Goal: Information Seeking & Learning: Understand process/instructions

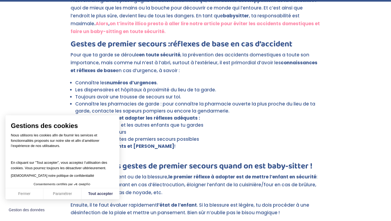
scroll to position [262, 0]
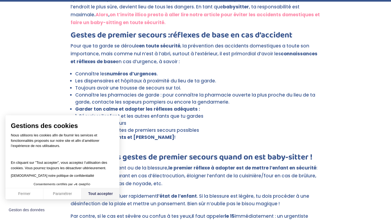
click at [104, 197] on button "Tout accepter" at bounding box center [100, 193] width 38 height 11
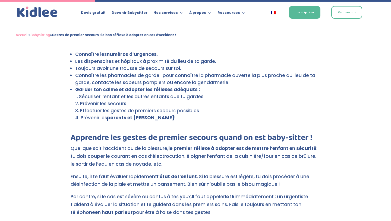
scroll to position [281, 0]
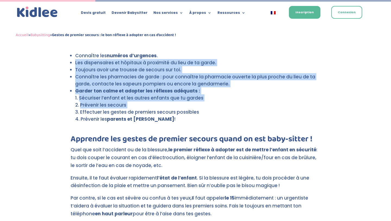
drag, startPoint x: 75, startPoint y: 61, endPoint x: 129, endPoint y: 108, distance: 71.3
click at [129, 108] on ul "Connaître les numéros d’urgences . Les dispensaires et hôpitaux à proximité du …" at bounding box center [196, 93] width 250 height 83
click at [129, 109] on li "Effectuer les gestes de premiers secours possibles" at bounding box center [197, 112] width 245 height 7
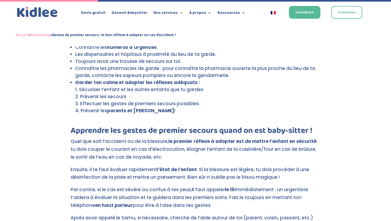
scroll to position [289, 0]
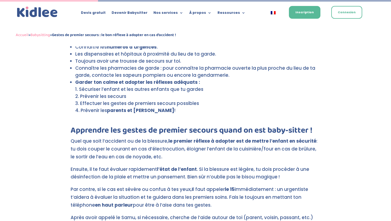
drag, startPoint x: 141, startPoint y: 67, endPoint x: 135, endPoint y: 97, distance: 30.1
click at [135, 97] on ul "Connaître les numéros d’urgences . Les dispensaires et hôpitaux à proximité du …" at bounding box center [196, 84] width 250 height 83
click at [135, 97] on li "Prévenir les secours" at bounding box center [197, 96] width 245 height 7
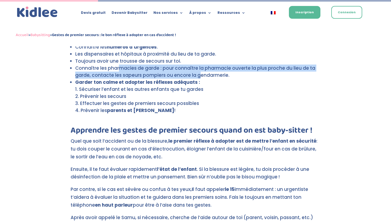
drag, startPoint x: 121, startPoint y: 71, endPoint x: 204, endPoint y: 76, distance: 82.9
click at [204, 76] on li "Connaître les pharmacies de garde : pour connaître la pharmacie ouverte la plus…" at bounding box center [197, 72] width 245 height 14
drag, startPoint x: 226, startPoint y: 76, endPoint x: 104, endPoint y: 68, distance: 121.8
click at [104, 68] on li "Connaître les pharmacies de garde : pour connaître la pharmacie ouverte la plus…" at bounding box center [197, 72] width 245 height 14
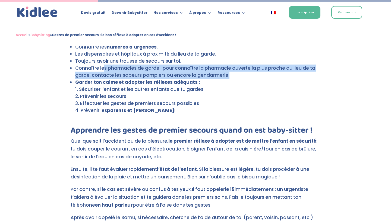
click at [104, 68] on li "Connaître les pharmacies de garde : pour connaître la pharmacie ouverte la plus…" at bounding box center [197, 72] width 245 height 14
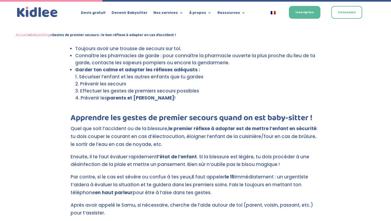
scroll to position [302, 0]
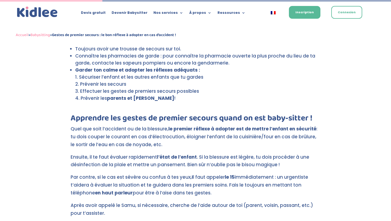
drag, startPoint x: 107, startPoint y: 77, endPoint x: 105, endPoint y: 102, distance: 25.0
click at [105, 102] on ol "Sécuriser l’enfant et les autres enfants que tu gardes Prévenir les secours Eff…" at bounding box center [197, 91] width 245 height 34
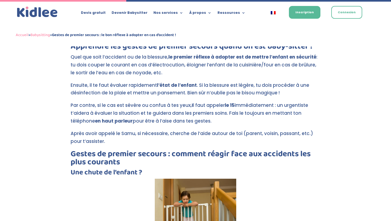
scroll to position [372, 0]
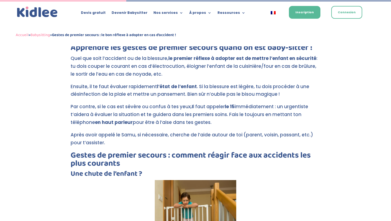
drag, startPoint x: 168, startPoint y: 72, endPoint x: 115, endPoint y: 65, distance: 53.6
click at [115, 65] on p "Quel que soit l’accident ou de la blessure, le premier réflexe à adopter est de…" at bounding box center [196, 69] width 250 height 28
drag, startPoint x: 110, startPoint y: 66, endPoint x: 180, endPoint y: 65, distance: 70.3
click at [180, 65] on p "Quel que soit l’accident ou de la blessure, le premier réflexe à adopter est de…" at bounding box center [196, 69] width 250 height 28
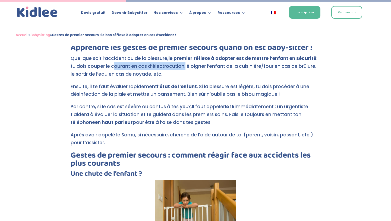
click at [180, 65] on p "Quel que soit l’accident ou de la blessure, le premier réflexe à adopter est de…" at bounding box center [196, 69] width 250 height 28
drag, startPoint x: 185, startPoint y: 67, endPoint x: 105, endPoint y: 69, distance: 79.5
click at [105, 69] on p "Quel que soit l’accident ou de la blessure, le premier réflexe à adopter est de…" at bounding box center [196, 69] width 250 height 28
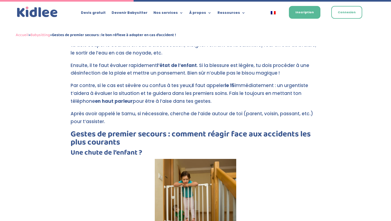
scroll to position [401, 0]
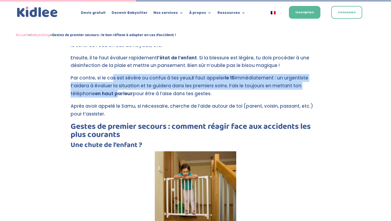
drag, startPoint x: 112, startPoint y: 78, endPoint x: 115, endPoint y: 90, distance: 12.5
click at [115, 90] on p "Par contre, si le cas est sévère ou confus à tes yeux, I l faut appeler le 15 i…" at bounding box center [196, 88] width 250 height 28
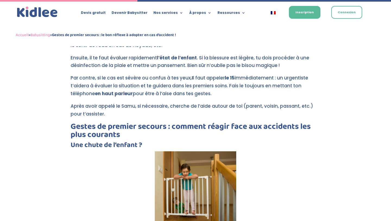
scroll to position [405, 0]
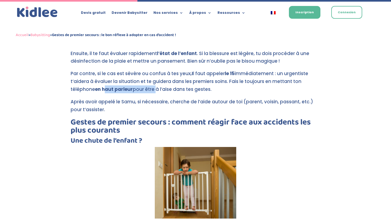
drag, startPoint x: 102, startPoint y: 90, endPoint x: 157, endPoint y: 91, distance: 54.8
click at [157, 91] on p "Par contre, si le cas est sévère ou confus à tes yeux, I l faut appeler le 15 i…" at bounding box center [196, 84] width 250 height 28
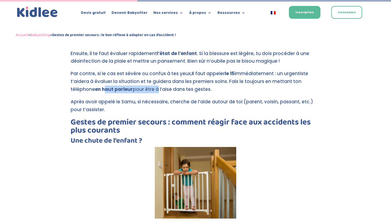
click at [157, 91] on p "Par contre, si le cas est sévère ou confus à tes yeux, I l faut appeler le 15 i…" at bounding box center [196, 84] width 250 height 28
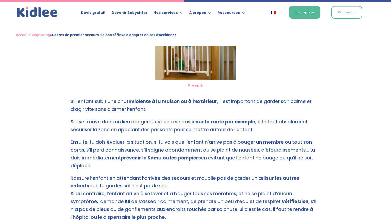
scroll to position [546, 0]
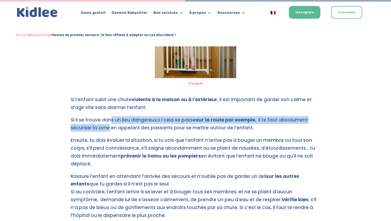
drag, startPoint x: 111, startPoint y: 122, endPoint x: 109, endPoint y: 130, distance: 8.4
click at [109, 130] on p "Si il se trouve dans un lieu dangereux,s i cela se passe sur la route par exemp…" at bounding box center [196, 126] width 250 height 20
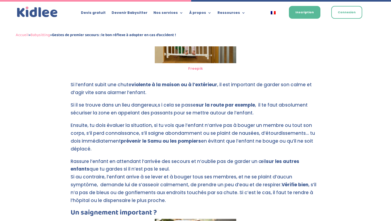
scroll to position [564, 0]
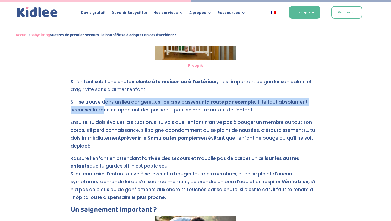
drag, startPoint x: 106, startPoint y: 102, endPoint x: 105, endPoint y: 112, distance: 10.1
click at [105, 112] on p "Si il se trouve dans un lieu dangereux,s i cela se passe sur la route par exemp…" at bounding box center [196, 108] width 250 height 20
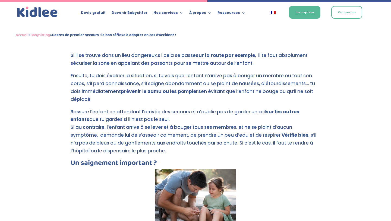
scroll to position [611, 0]
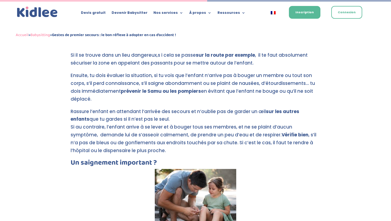
drag, startPoint x: 100, startPoint y: 73, endPoint x: 92, endPoint y: 100, distance: 28.6
click at [92, 100] on p "Ensuite, tu dois évaluer la situation, si tu vois que l’enfant n’arrive pas à b…" at bounding box center [196, 90] width 250 height 36
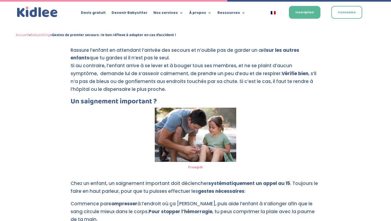
scroll to position [670, 0]
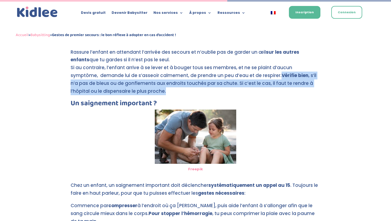
drag, startPoint x: 251, startPoint y: 74, endPoint x: 251, endPoint y: 93, distance: 19.0
click at [251, 93] on p "Rassure l’enfant en attendant l’arrivée des secours et n’oublie pas de garder u…" at bounding box center [196, 74] width 250 height 52
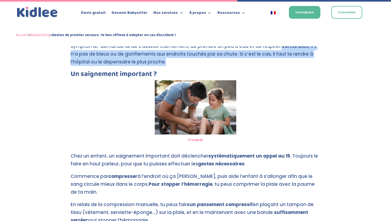
scroll to position [698, 0]
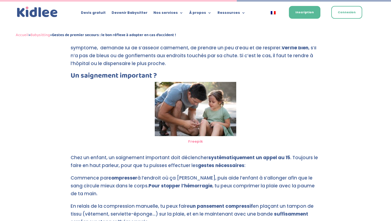
click at [74, 68] on p "Rassure l’enfant en attendant l’arrivée des secours et n’oublie pas de garder u…" at bounding box center [196, 47] width 250 height 52
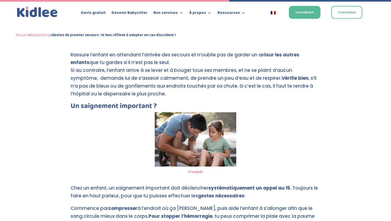
scroll to position [677, 0]
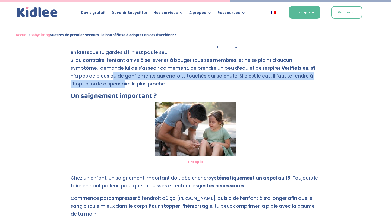
drag, startPoint x: 86, startPoint y: 77, endPoint x: 92, endPoint y: 84, distance: 9.1
click at [92, 84] on p "Rassure l’enfant en attendant l’arrivée des secours et n’oublie pas de garder u…" at bounding box center [196, 67] width 250 height 52
drag, startPoint x: 92, startPoint y: 73, endPoint x: 98, endPoint y: 85, distance: 13.2
click at [98, 86] on p "Rassure l’enfant en attendant l’arrivée des secours et n’oublie pas de garder u…" at bounding box center [196, 67] width 250 height 52
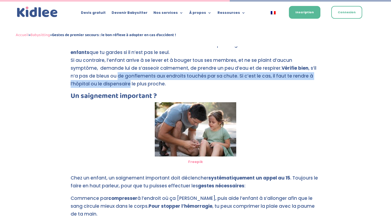
click at [98, 85] on p "Rassure l’enfant en attendant l’arrivée des secours et n’oublie pas de garder u…" at bounding box center [196, 67] width 250 height 52
drag, startPoint x: 87, startPoint y: 74, endPoint x: 90, endPoint y: 85, distance: 10.9
click at [90, 85] on p "Rassure l’enfant en attendant l’arrivée des secours et n’oublie pas de garder u…" at bounding box center [196, 67] width 250 height 52
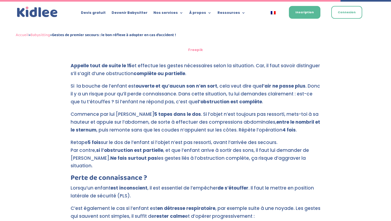
scroll to position [1004, 0]
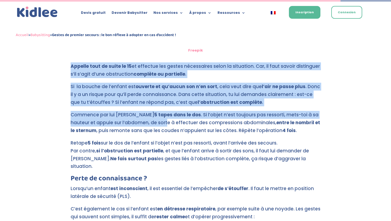
drag, startPoint x: 69, startPoint y: 58, endPoint x: 139, endPoint y: 113, distance: 89.3
click at [139, 113] on p "Commence par lui donner 5 tapes dans le dos . Si l’objet n’est toujours pas res…" at bounding box center [196, 125] width 250 height 28
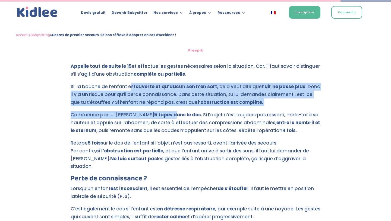
drag, startPoint x: 131, startPoint y: 80, endPoint x: 154, endPoint y: 112, distance: 39.9
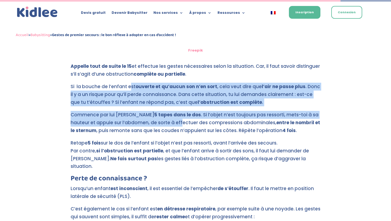
click at [154, 112] on p "Commence par lui donner 5 tapes dans le dos . Si l’objet n’est toujours pas res…" at bounding box center [196, 125] width 250 height 28
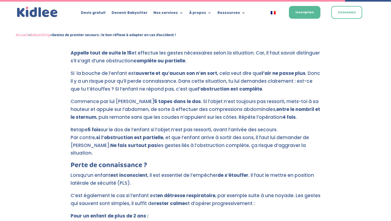
scroll to position [1020, 0]
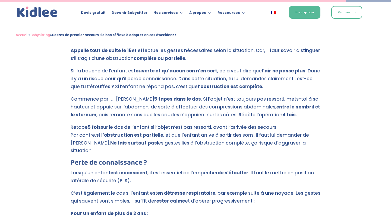
drag, startPoint x: 308, startPoint y: 134, endPoint x: 162, endPoint y: 71, distance: 159.0
click at [162, 71] on p "Si la bouche de l’enfant est ouverte et qu’aucun son n’en sort , cela veut dire…" at bounding box center [196, 81] width 250 height 28
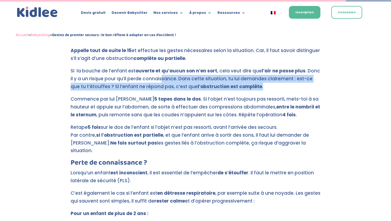
drag, startPoint x: 162, startPoint y: 71, endPoint x: 173, endPoint y: 84, distance: 16.6
click at [173, 84] on p "Si la bouche de l’enfant est ouverte et qu’aucun son n’en sort , cela veut dire…" at bounding box center [196, 81] width 250 height 28
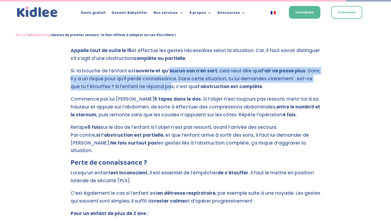
drag, startPoint x: 167, startPoint y: 67, endPoint x: 169, endPoint y: 81, distance: 14.3
click at [169, 81] on p "Si la bouche de l’enfant est ouverte et qu’aucun son n’en sort , cela veut dire…" at bounding box center [196, 81] width 250 height 28
drag, startPoint x: 165, startPoint y: 66, endPoint x: 165, endPoint y: 80, distance: 13.0
click at [165, 80] on p "Si la bouche de l’enfant est ouverte et qu’aucun son n’en sort , cela veut dire…" at bounding box center [196, 81] width 250 height 28
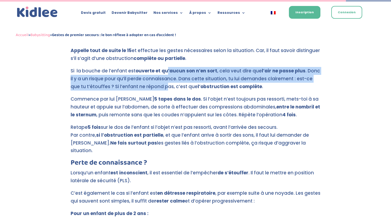
click at [165, 80] on p "Si la bouche de l’enfant est ouverte et qu’aucun son n’en sort , cela veut dire…" at bounding box center [196, 81] width 250 height 28
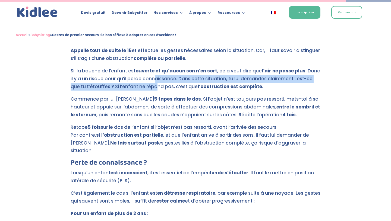
drag, startPoint x: 154, startPoint y: 71, endPoint x: 154, endPoint y: 81, distance: 9.5
click at [154, 81] on p "Si la bouche de l’enfant est ouverte et qu’aucun son n’en sort , cela veut dire…" at bounding box center [196, 81] width 250 height 28
drag, startPoint x: 141, startPoint y: 67, endPoint x: 141, endPoint y: 79, distance: 11.9
click at [141, 79] on p "Si la bouche de l’enfant est ouverte et qu’aucun son n’en sort , cela veut dire…" at bounding box center [196, 81] width 250 height 28
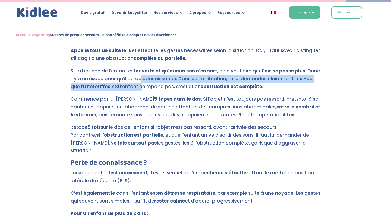
click at [141, 79] on p "Si la bouche de l’enfant est ouverte et qu’aucun son n’en sort , cela veut dire…" at bounding box center [196, 81] width 250 height 28
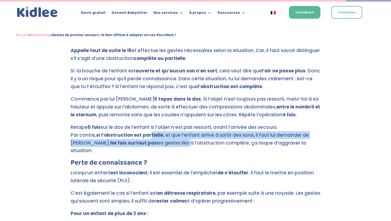
drag, startPoint x: 150, startPoint y: 124, endPoint x: 167, endPoint y: 135, distance: 20.3
click at [167, 135] on p "Retape 5 fois sur le dos de l’enfant si l’objet n’est pas ressorti, avant l’arr…" at bounding box center [196, 141] width 250 height 36
drag, startPoint x: 162, startPoint y: 128, endPoint x: 171, endPoint y: 137, distance: 13.3
click at [171, 137] on p "Retape 5 fois sur le dos de l’enfant si l’objet n’est pas ressorti, avant l’arr…" at bounding box center [196, 141] width 250 height 36
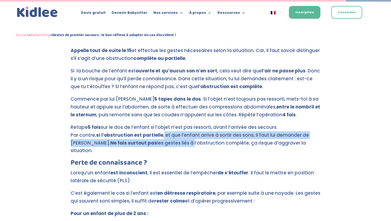
click at [171, 137] on p "Retape 5 fois sur le dos de l’enfant si l’objet n’est pas ressorti, avant l’arr…" at bounding box center [196, 141] width 250 height 36
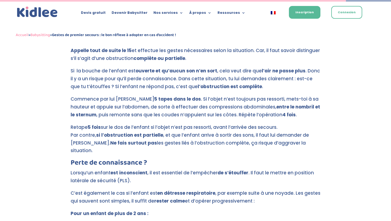
click at [139, 123] on p "Retape 5 fois sur le dos de l’enfant si l’objet n’est pas ressorti, avant l’arr…" at bounding box center [196, 141] width 250 height 36
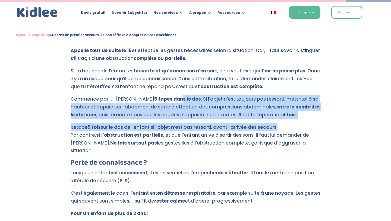
drag, startPoint x: 295, startPoint y: 117, endPoint x: 160, endPoint y: 89, distance: 137.8
click at [160, 96] on strong "5 tapes dans le dos" at bounding box center [177, 99] width 47 height 7
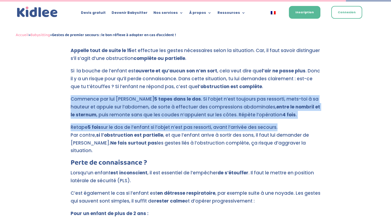
drag, startPoint x: 79, startPoint y: 91, endPoint x: 279, endPoint y: 121, distance: 202.2
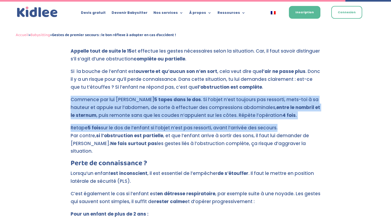
scroll to position [1018, 0]
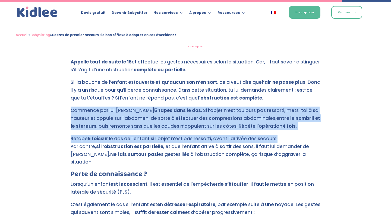
click at [246, 135] on p "Retape 5 fois sur le dos de l’enfant si l’objet n’est pas ressorti, avant l’arr…" at bounding box center [196, 153] width 250 height 36
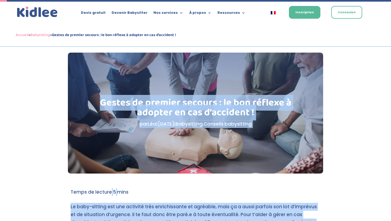
scroll to position [20, 0]
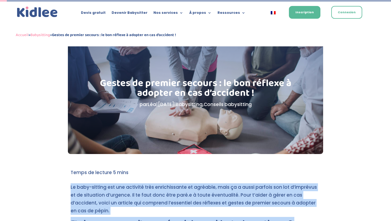
drag, startPoint x: 327, startPoint y: 137, endPoint x: 70, endPoint y: 185, distance: 261.5
copy div "Lo ipsu-dolorsi ame con adipisci elit seddoeiusmodt in utlabore, etdo ma a enim…"
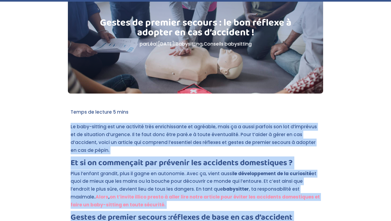
scroll to position [0, 0]
